Goal: Information Seeking & Learning: Check status

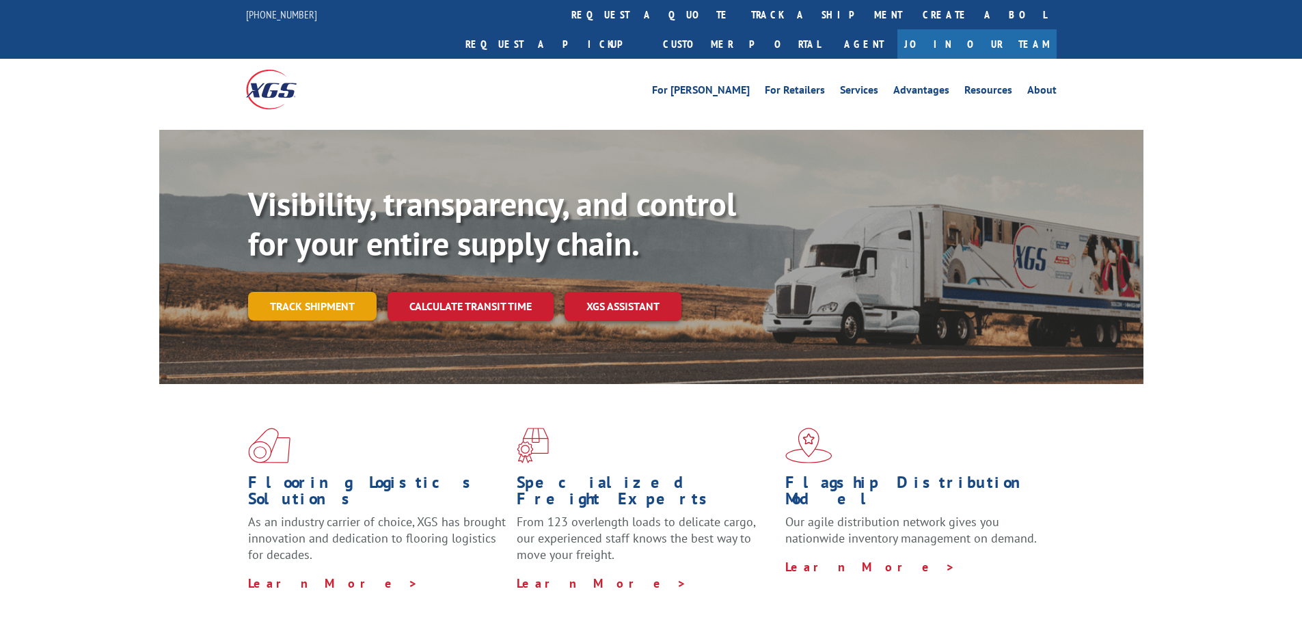
click at [350, 292] on link "Track shipment" at bounding box center [312, 306] width 128 height 29
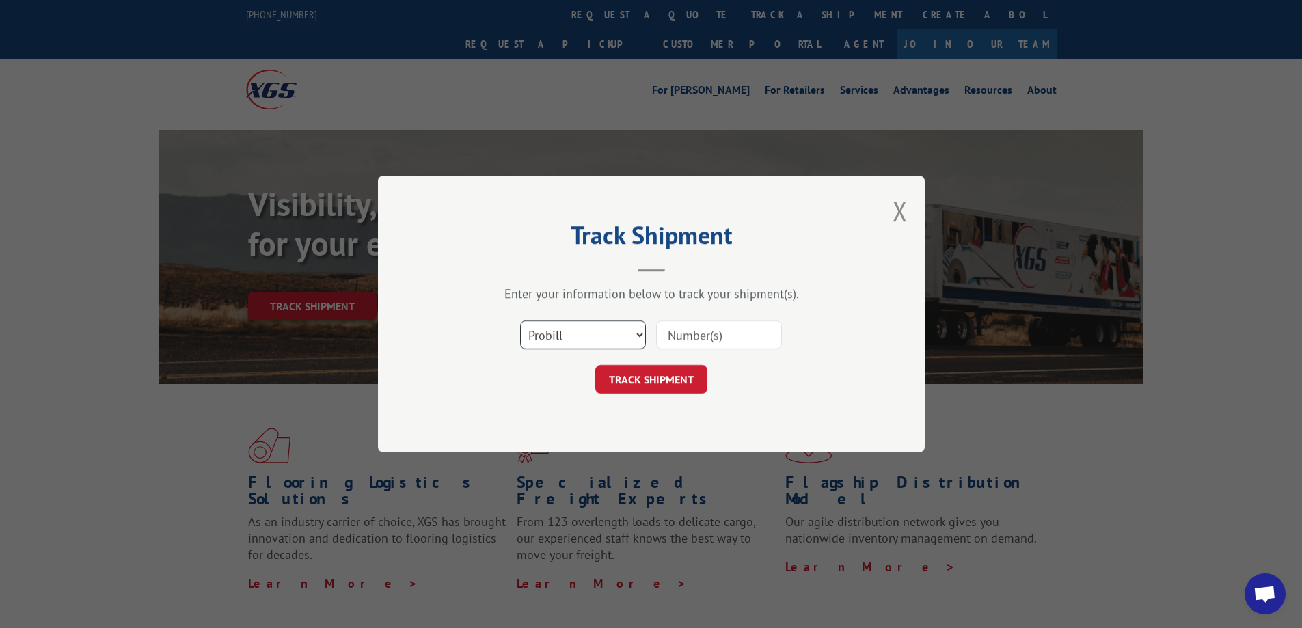
click at [554, 330] on select "Select category... Probill BOL PO" at bounding box center [583, 334] width 126 height 29
select select "po"
click at [520, 320] on select "Select category... Probill BOL PO" at bounding box center [583, 334] width 126 height 29
click at [683, 333] on input at bounding box center [719, 334] width 126 height 29
paste input "906850"
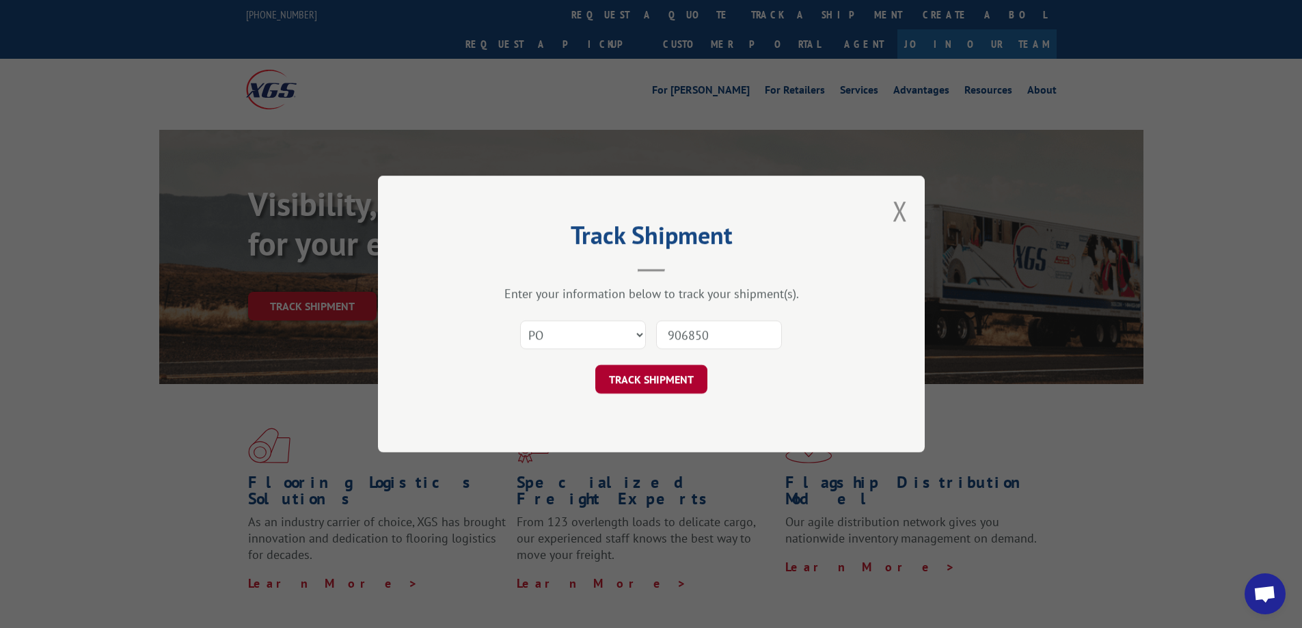
type input "906850"
click at [677, 375] on button "TRACK SHIPMENT" at bounding box center [651, 379] width 112 height 29
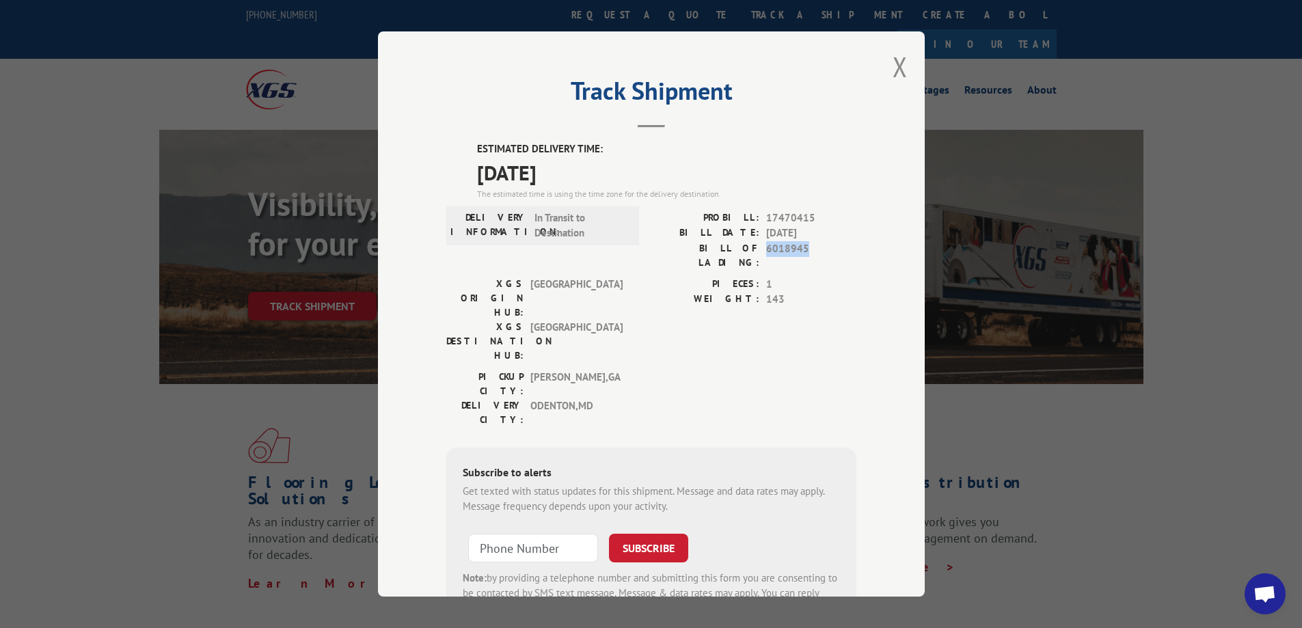
drag, startPoint x: 761, startPoint y: 249, endPoint x: 806, endPoint y: 248, distance: 45.1
click at [806, 248] on span "6018945" at bounding box center [811, 255] width 90 height 29
copy span "6018945"
drag, startPoint x: 760, startPoint y: 216, endPoint x: 814, endPoint y: 216, distance: 53.3
click at [814, 216] on span "17470415" at bounding box center [811, 218] width 90 height 16
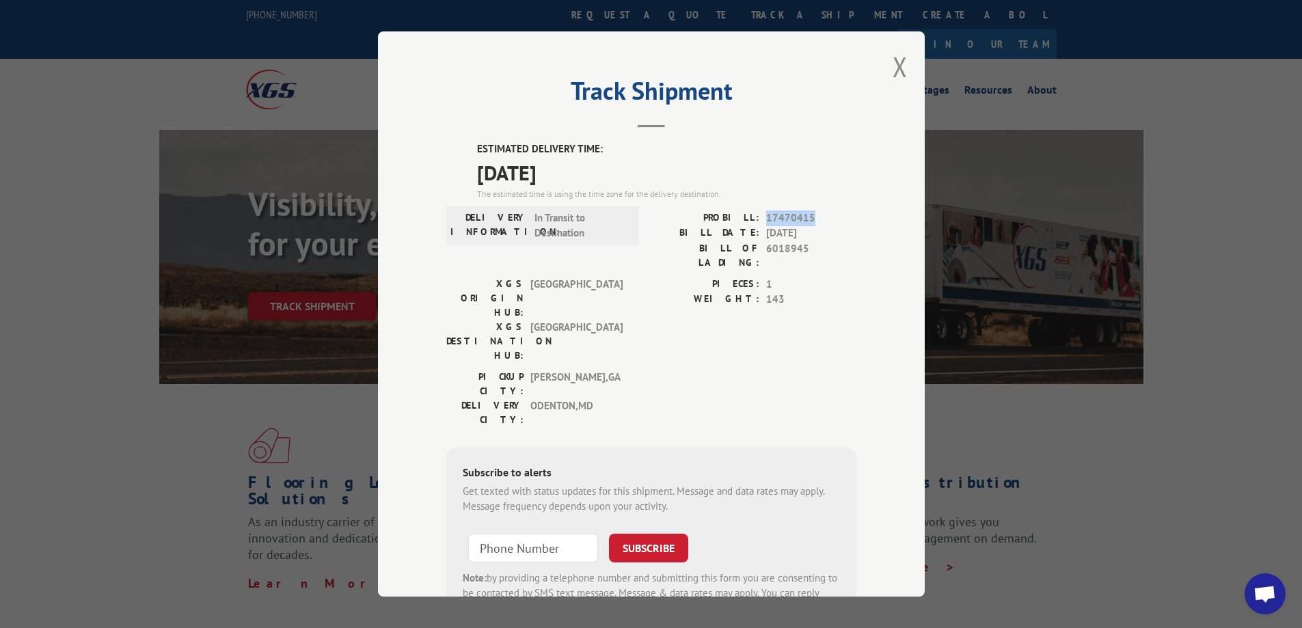
copy span "17470415"
